Goal: Transaction & Acquisition: Purchase product/service

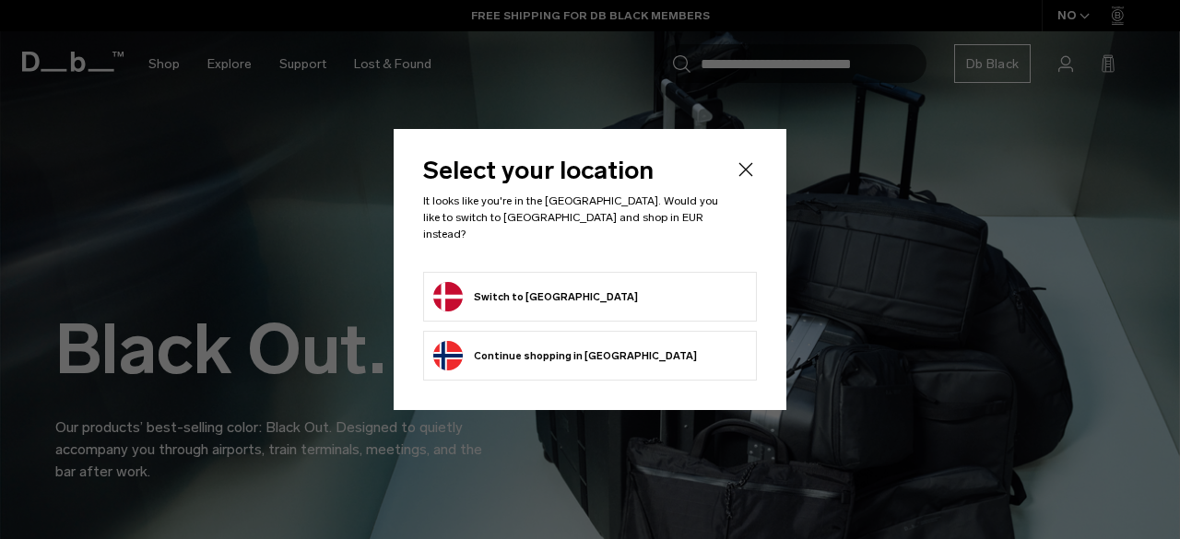
click at [588, 353] on button "Continue browsing Norway store Continue shopping in Norway" at bounding box center [565, 356] width 264 height 30
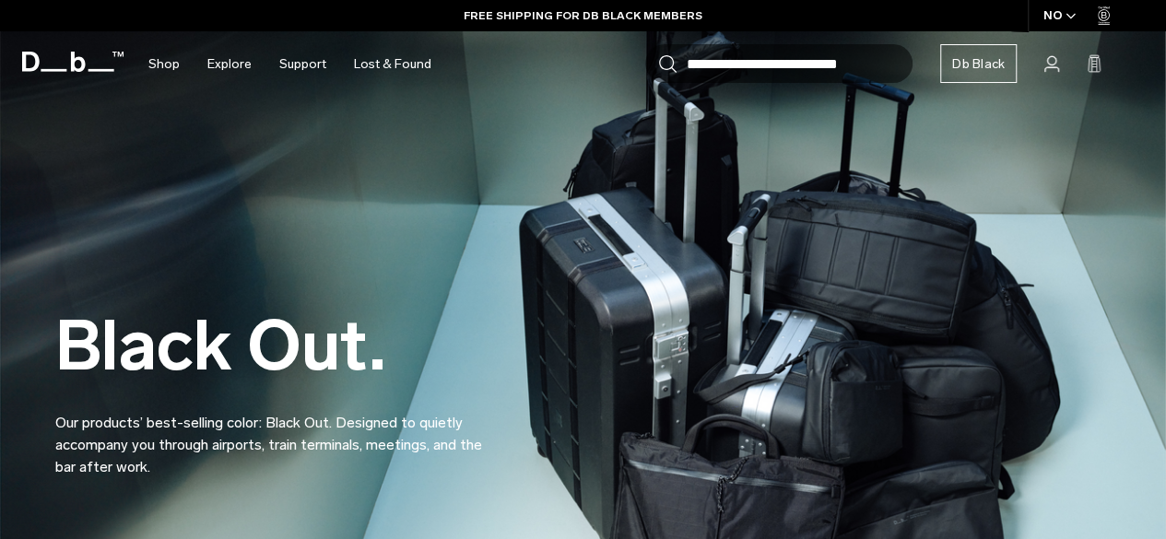
click at [588, 353] on button "Continue browsing Norway store Continue shopping in Norway" at bounding box center [559, 356] width 264 height 30
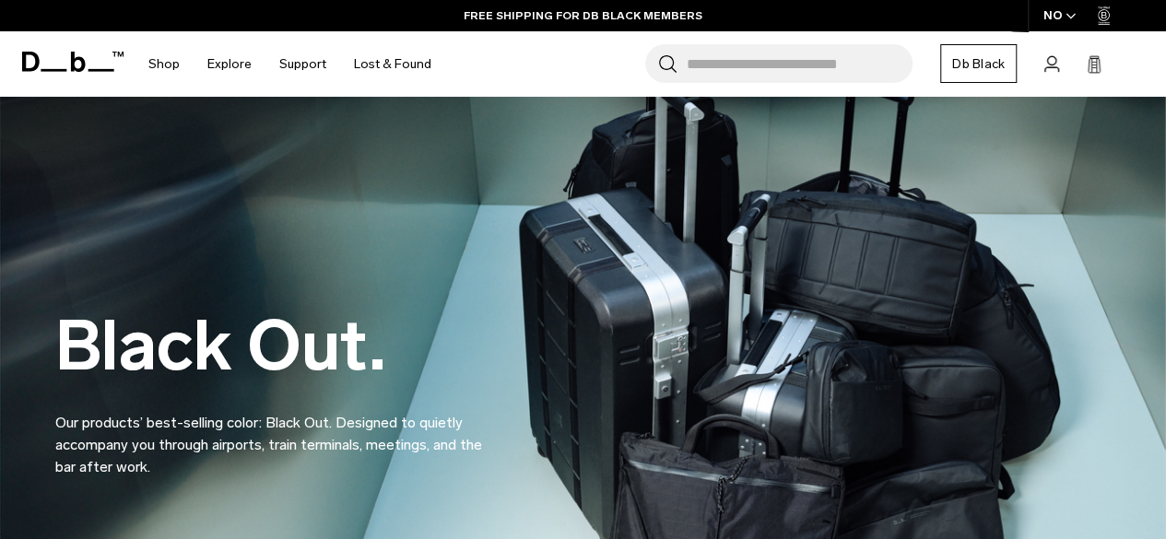
click at [1073, 16] on icon "button" at bounding box center [1071, 16] width 8 height 5
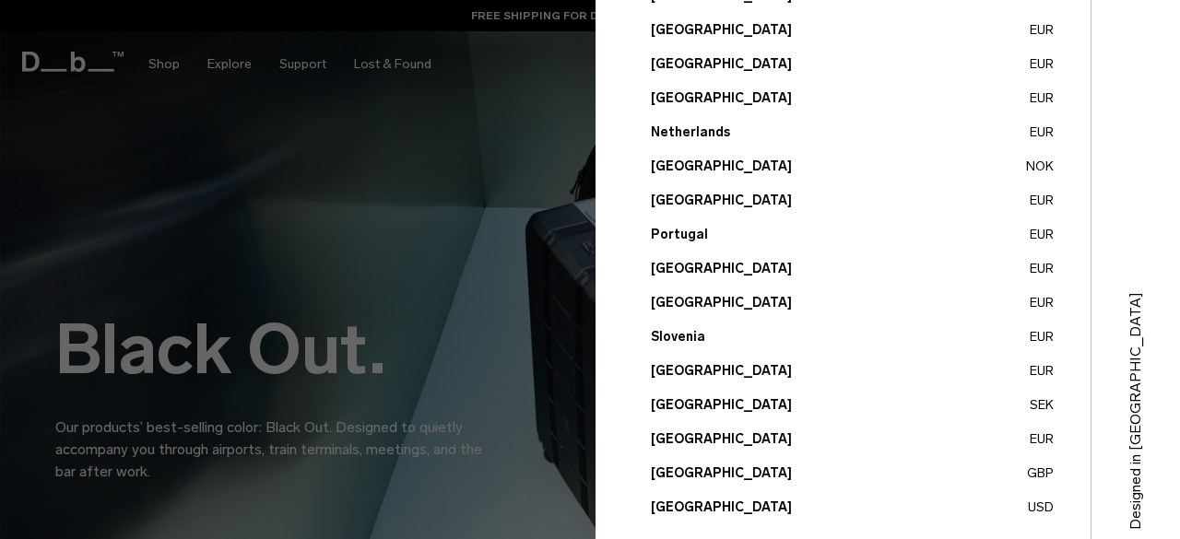
scroll to position [793, 0]
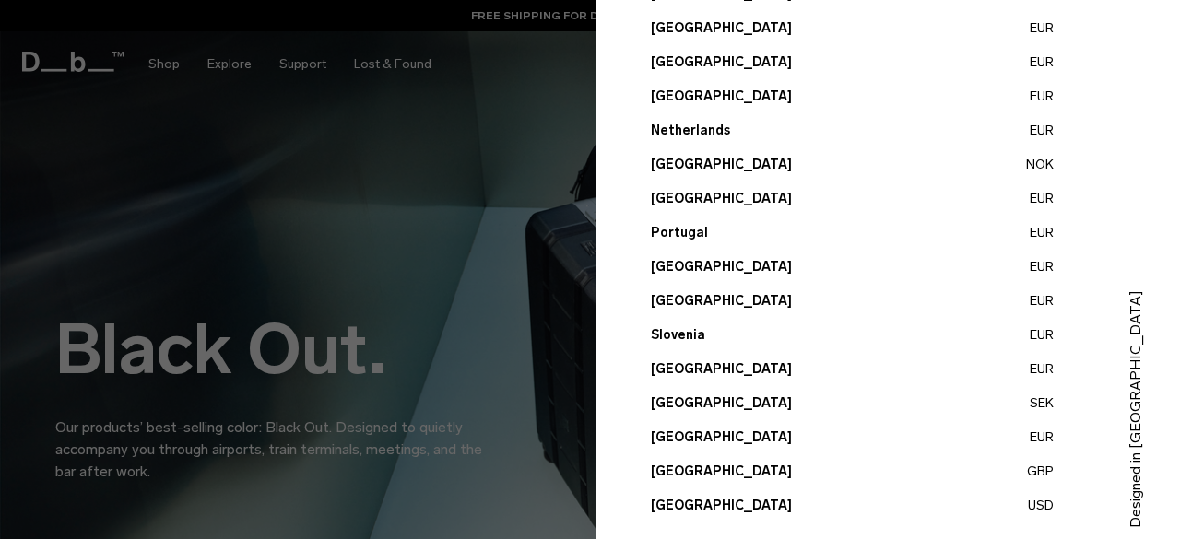
click at [686, 397] on button "Sweden SEK" at bounding box center [852, 403] width 403 height 19
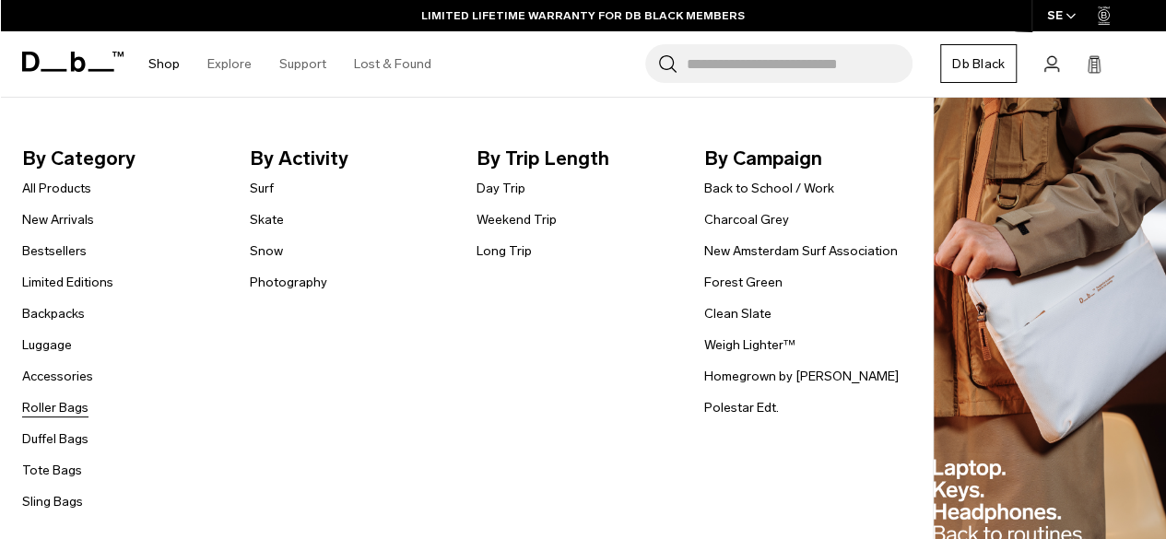
click at [51, 403] on link "Roller Bags" at bounding box center [55, 407] width 66 height 19
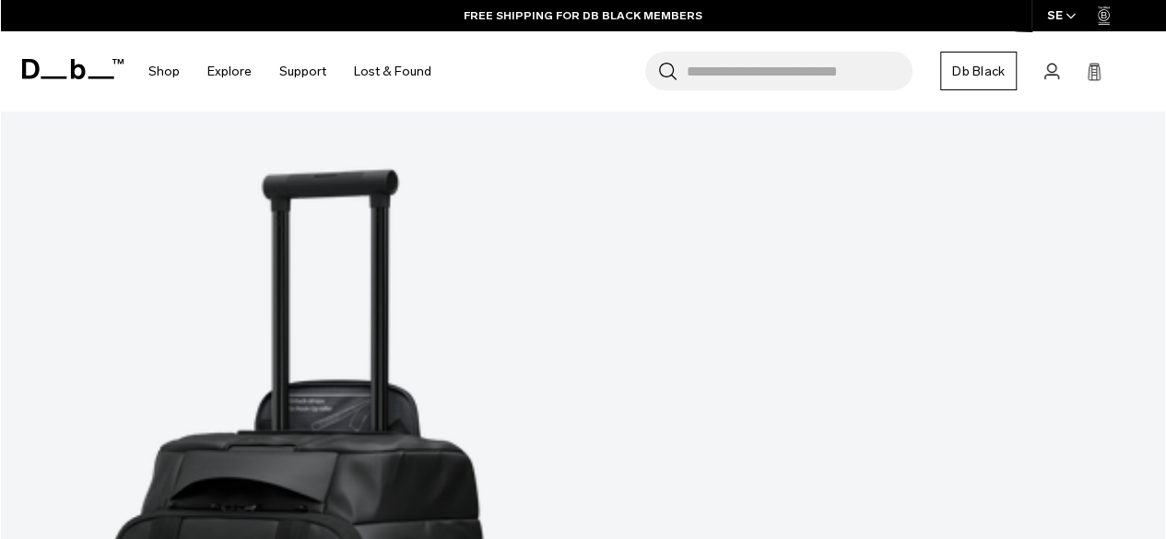
scroll to position [633, 0]
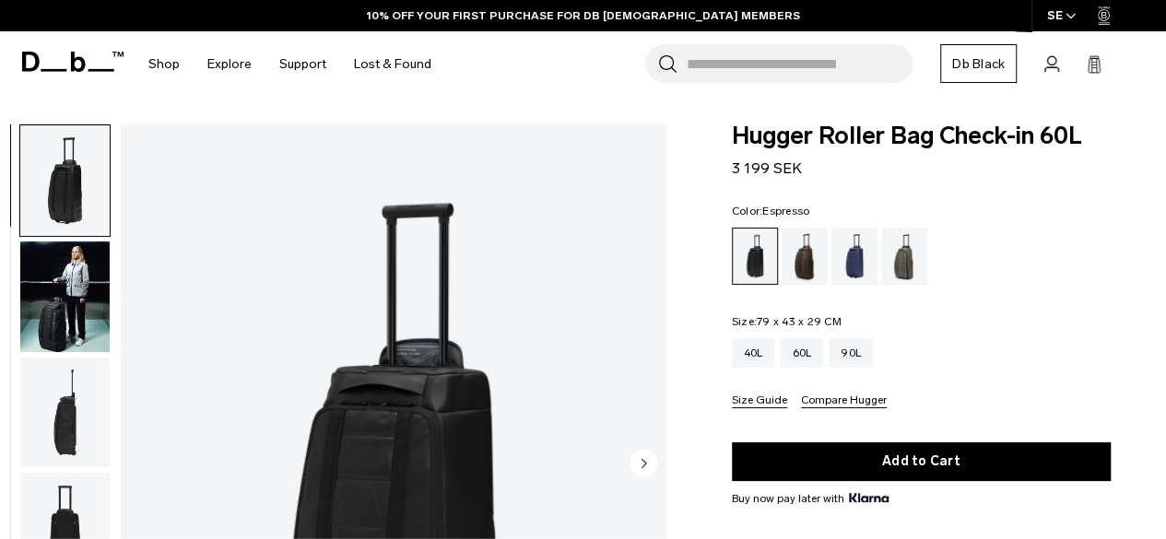
click at [811, 271] on div "Espresso" at bounding box center [805, 256] width 47 height 57
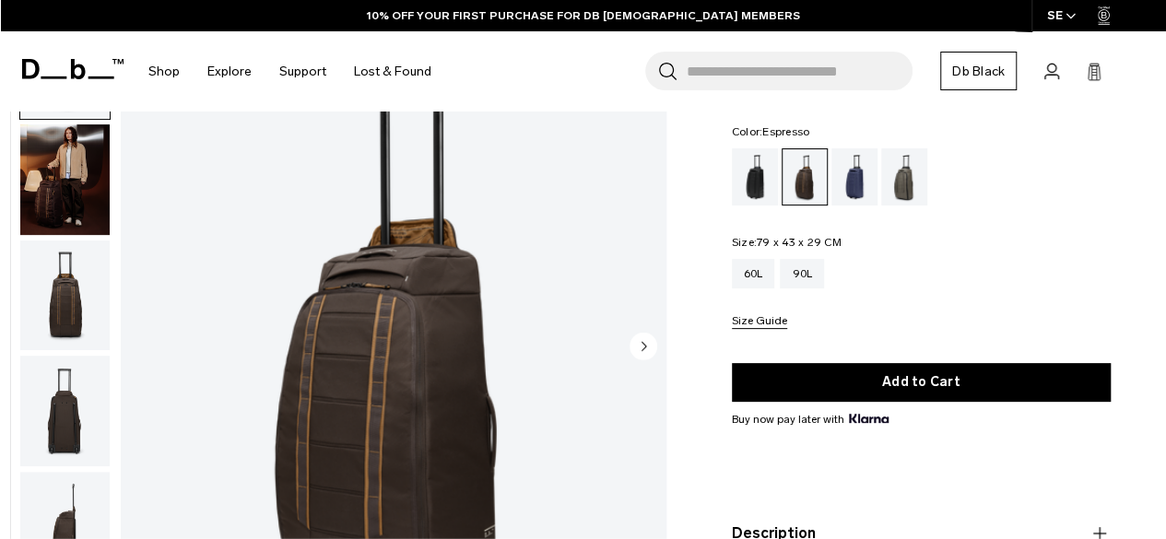
scroll to position [107, 0]
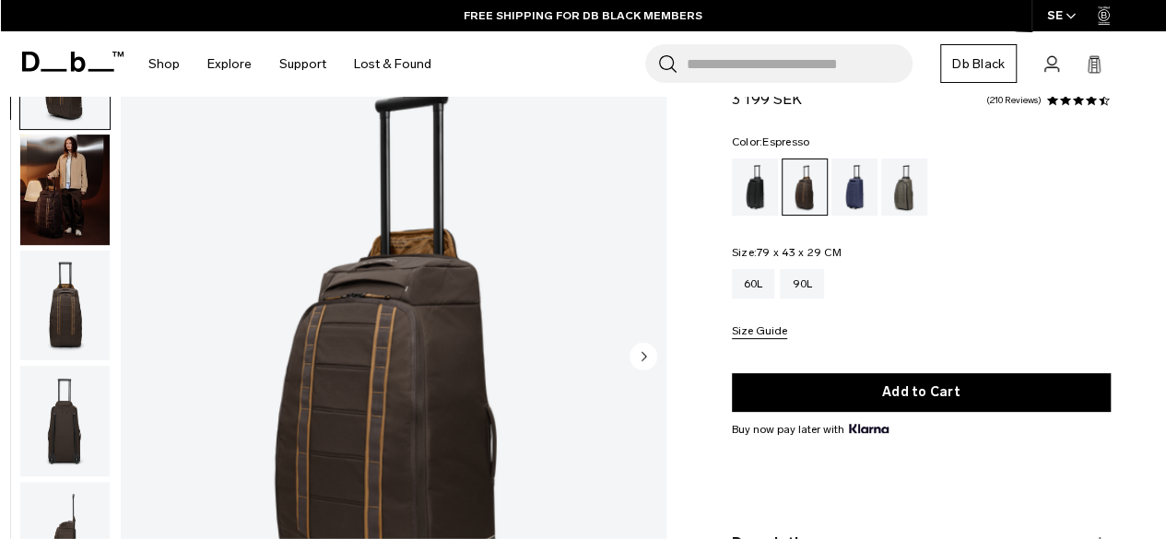
click at [77, 213] on img "button" at bounding box center [64, 190] width 89 height 111
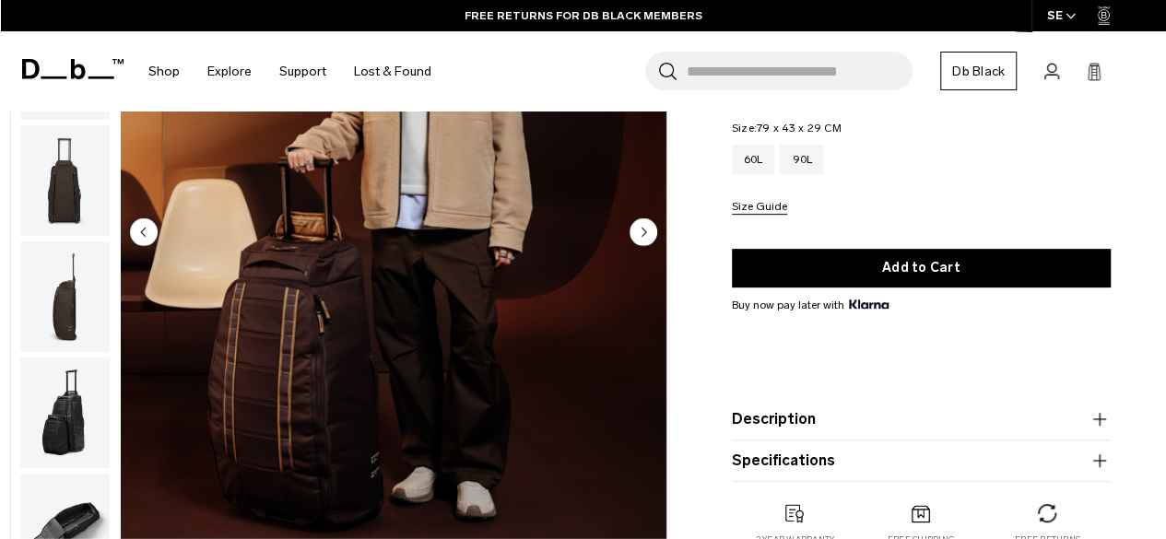
scroll to position [230, 0]
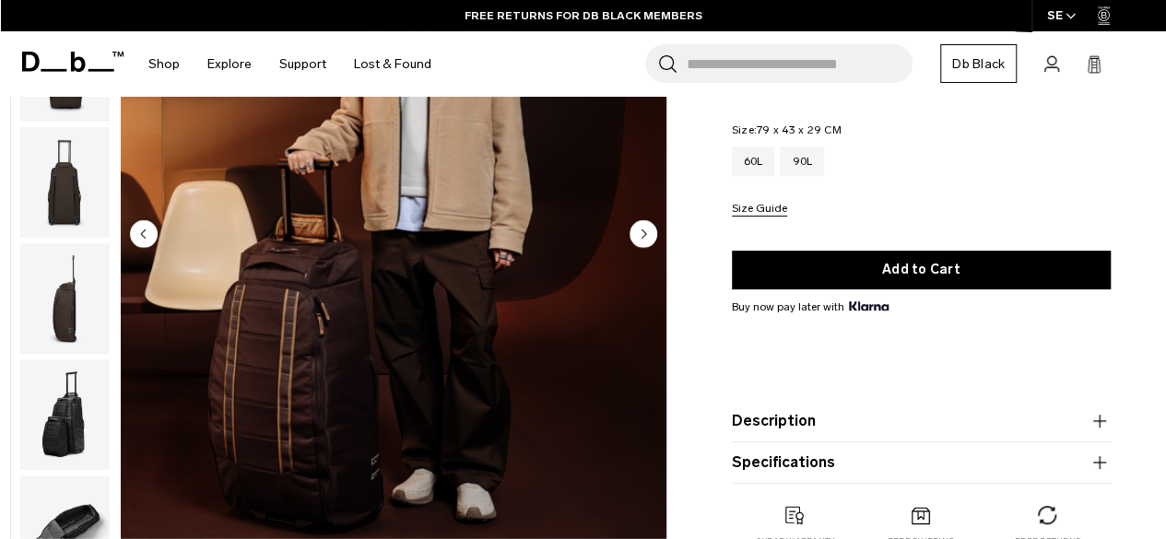
click at [653, 235] on circle "Next slide" at bounding box center [644, 233] width 28 height 28
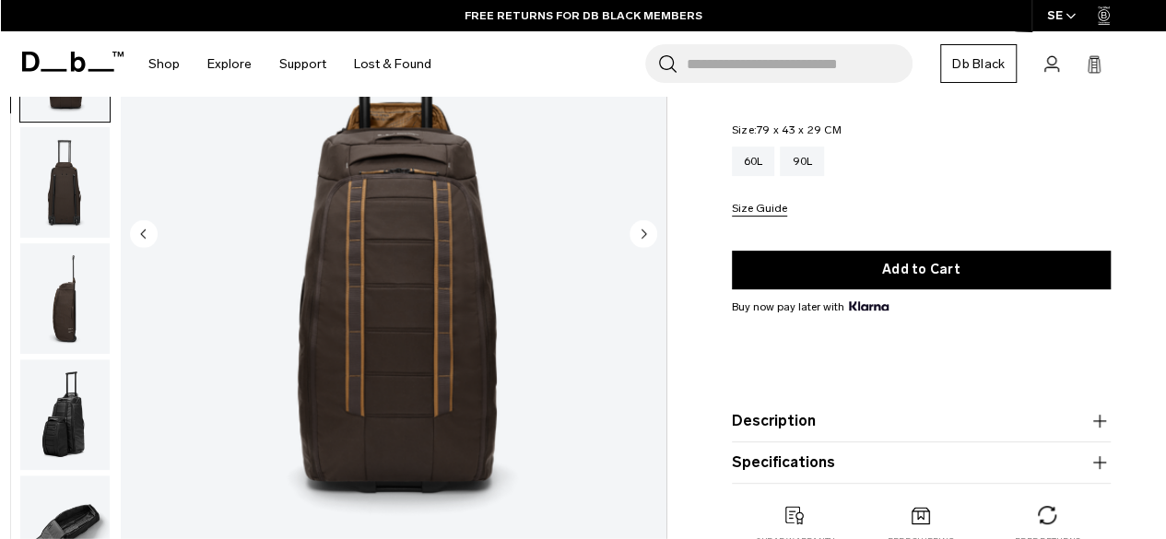
scroll to position [232, 0]
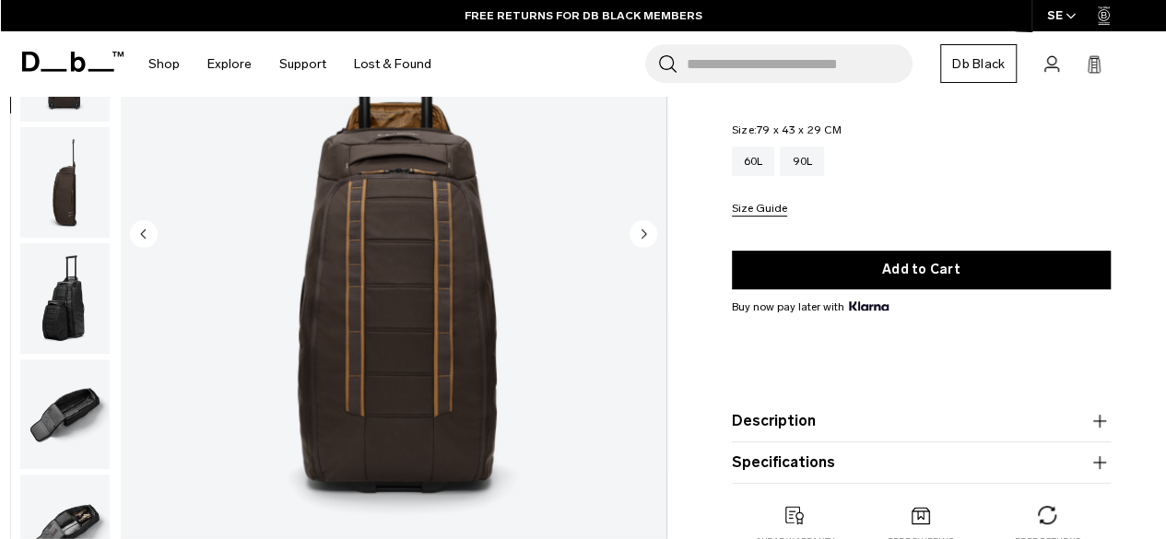
click at [653, 235] on circle "Next slide" at bounding box center [644, 233] width 28 height 28
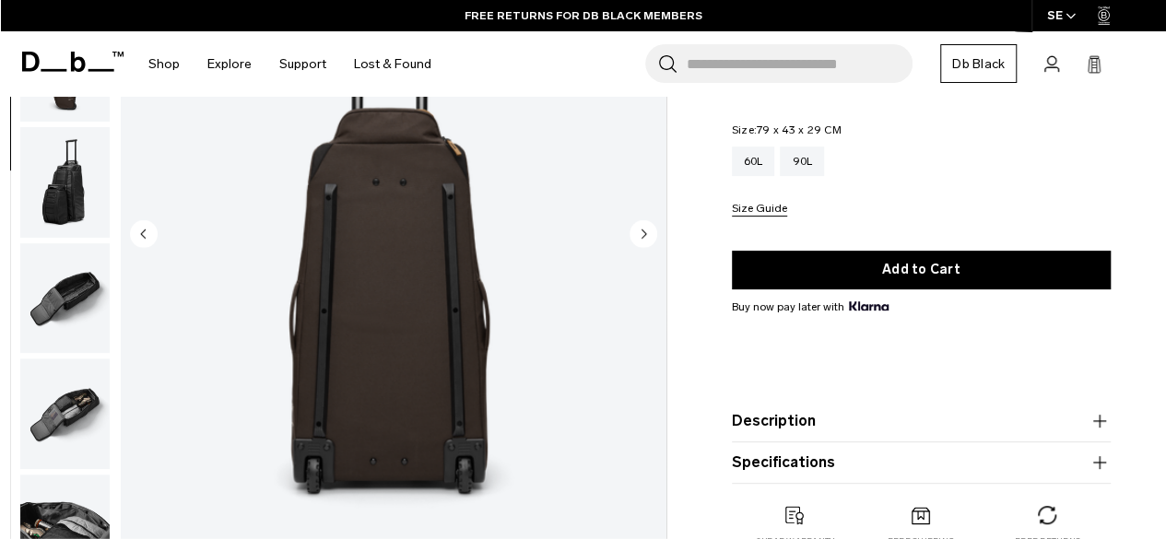
click at [653, 235] on circle "Next slide" at bounding box center [644, 233] width 28 height 28
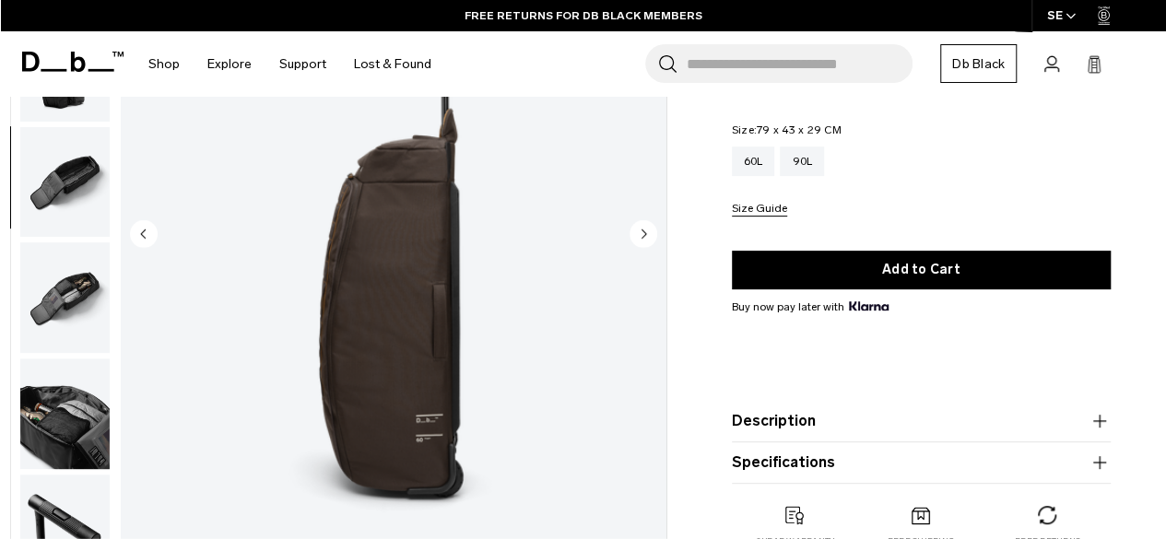
click at [653, 235] on circle "Next slide" at bounding box center [644, 233] width 28 height 28
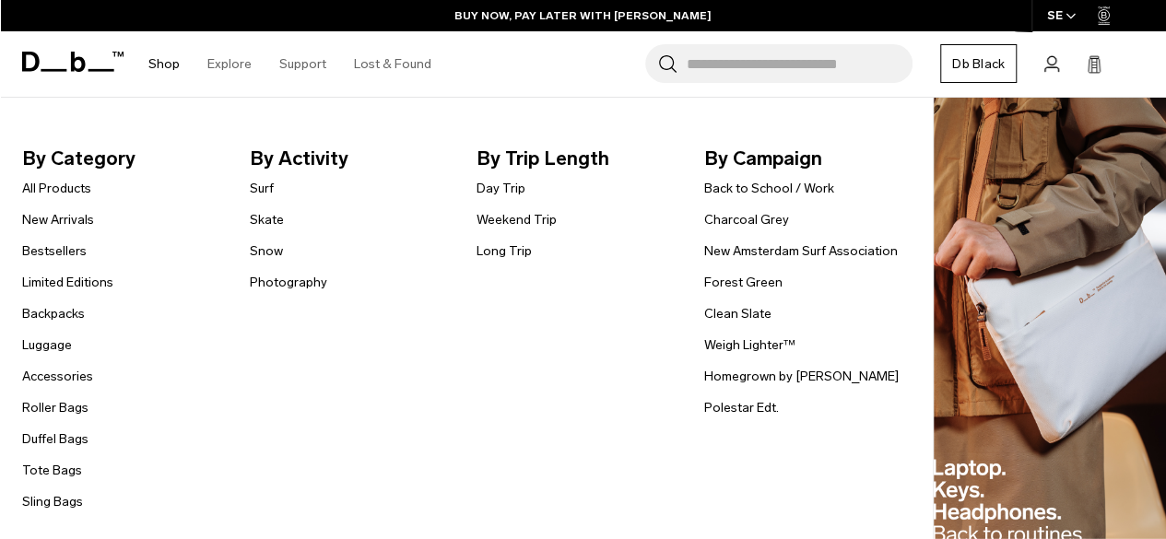
scroll to position [0, 0]
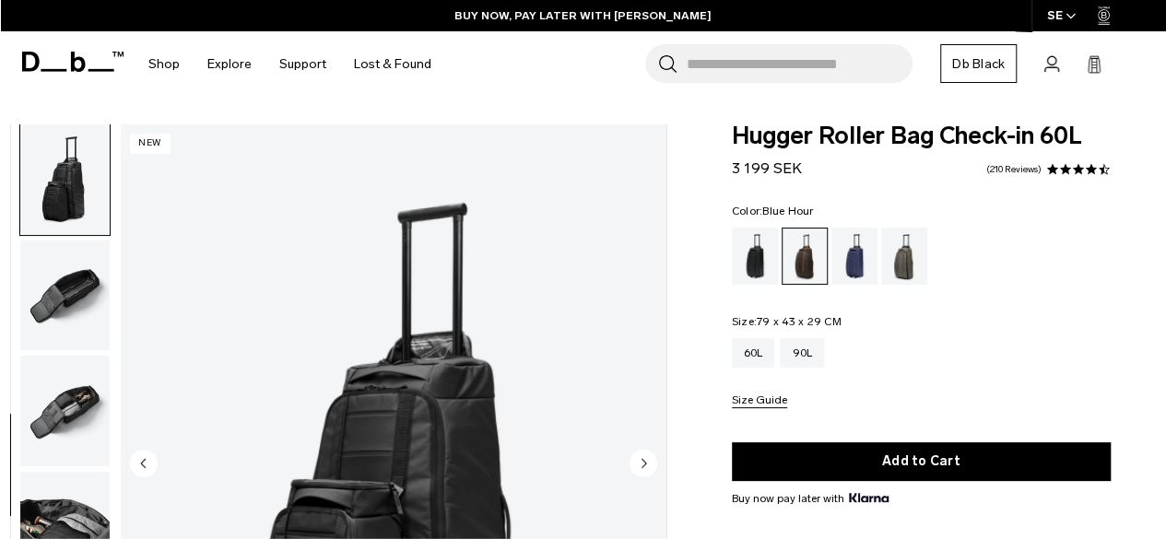
click at [861, 258] on div "Blue Hour" at bounding box center [855, 256] width 47 height 57
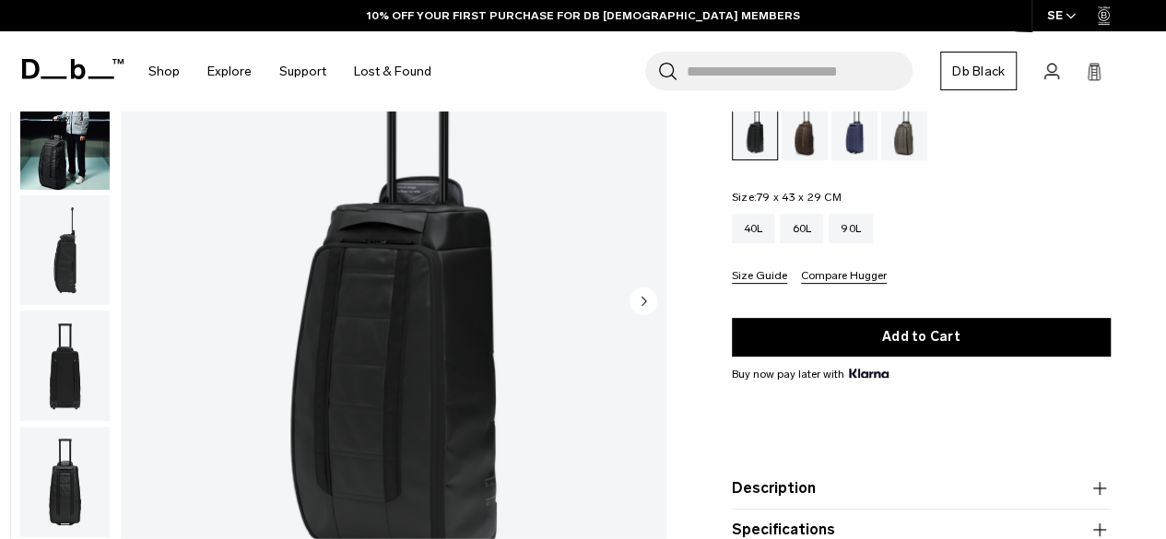
scroll to position [281, 0]
